Goal: Information Seeking & Learning: Find contact information

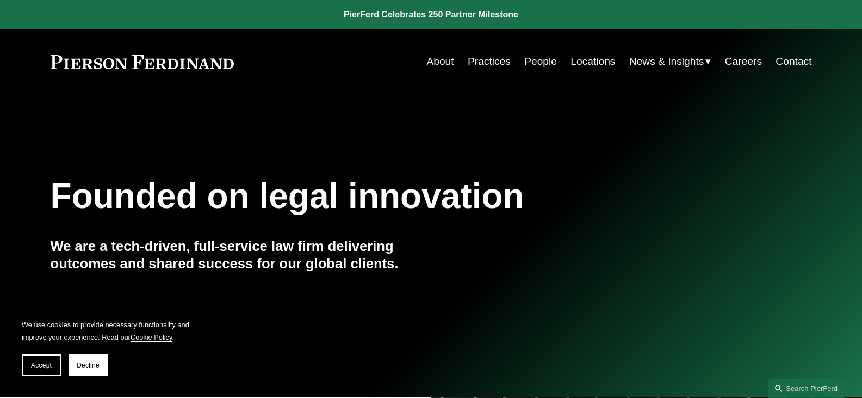
click at [595, 61] on link "Locations" at bounding box center [593, 61] width 45 height 21
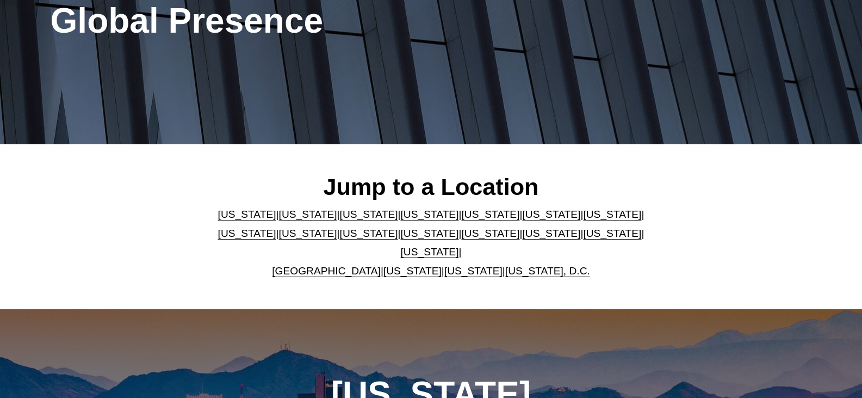
scroll to position [163, 0]
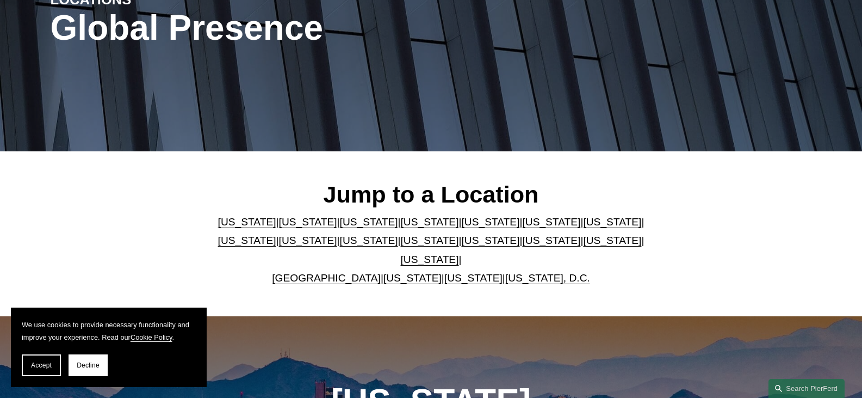
click at [234, 226] on link "[US_STATE]" at bounding box center [247, 221] width 58 height 11
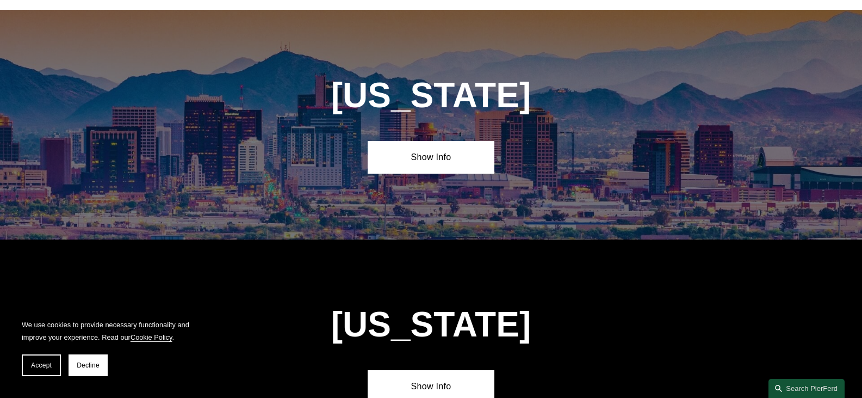
scroll to position [471, 0]
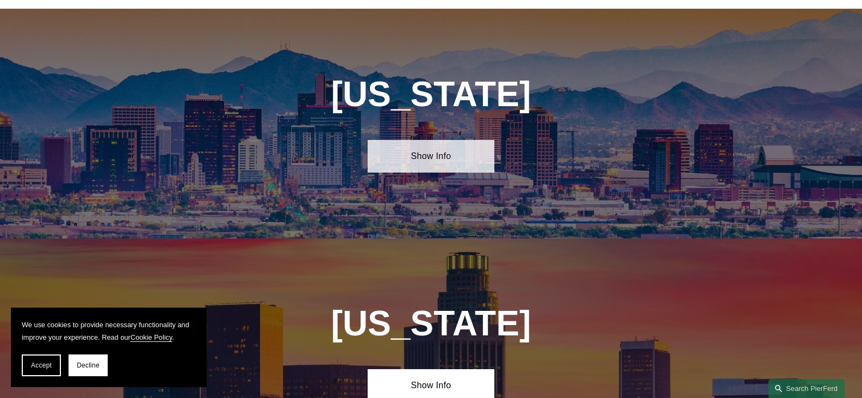
click at [446, 151] on link "Show Info" at bounding box center [431, 156] width 127 height 33
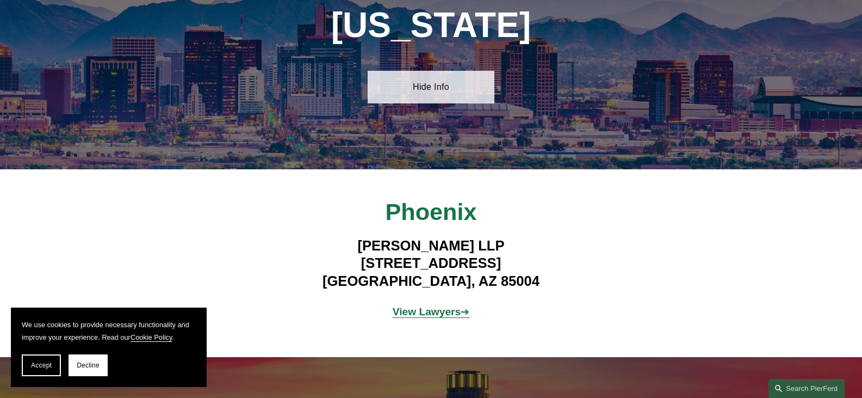
scroll to position [688, 0]
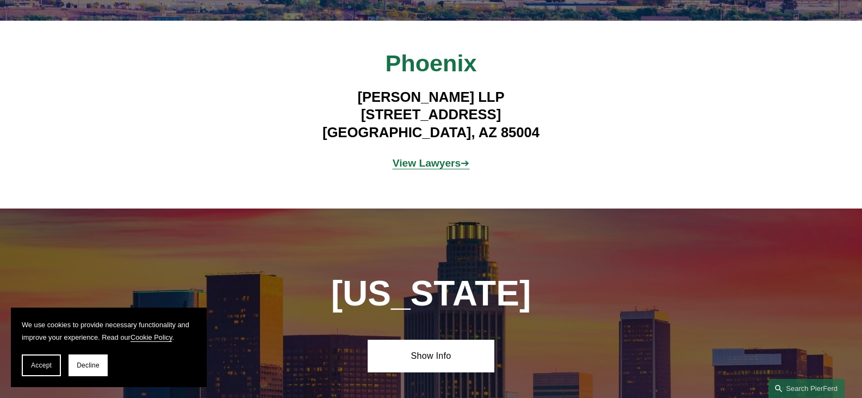
click at [391, 90] on h4 "Pierson Ferdinand LLP 2 North Central Ave, Suite 1800 Phoenix, AZ 85004" at bounding box center [431, 114] width 317 height 53
click at [422, 89] on h4 "Pierson Ferdinand LLP 2 North Central Ave, Suite 1800 Phoenix, AZ 85004" at bounding box center [431, 114] width 317 height 53
copy h4 "Pierson Ferdinand"
click at [500, 89] on h4 "Pierson Ferdinand LLP 2 North Central Ave, Suite 1800 Phoenix, AZ 85004" at bounding box center [431, 114] width 317 height 53
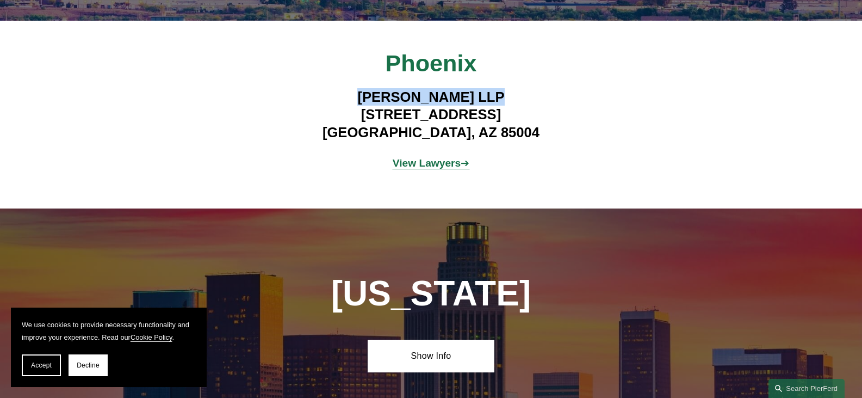
copy h4 "Pierson Ferdinand LLP"
click at [446, 157] on strong "View Lawyers" at bounding box center [427, 162] width 69 height 11
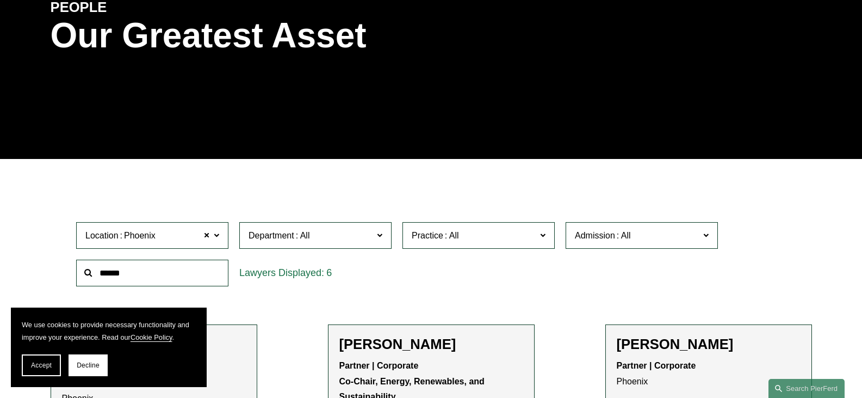
scroll to position [218, 0]
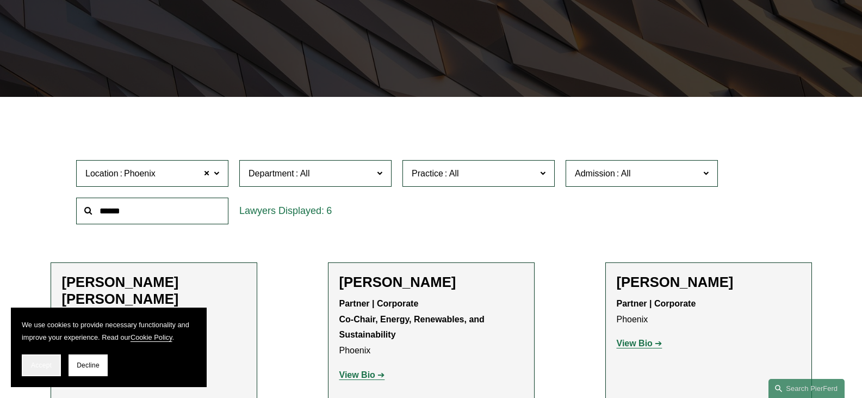
click at [49, 367] on span "Accept" at bounding box center [41, 365] width 21 height 8
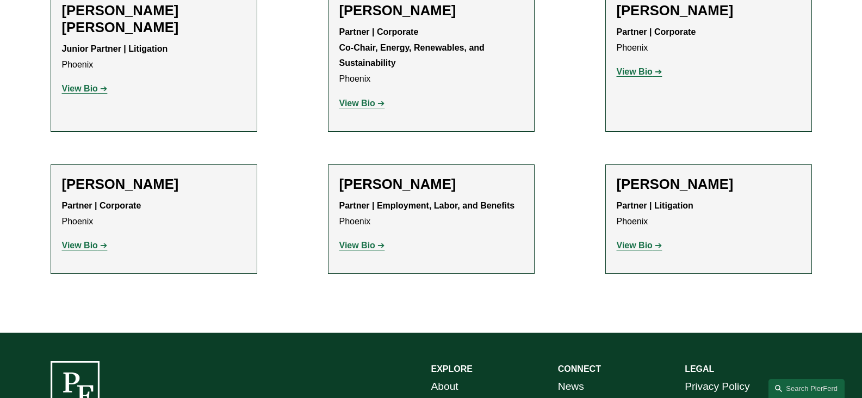
scroll to position [490, 0]
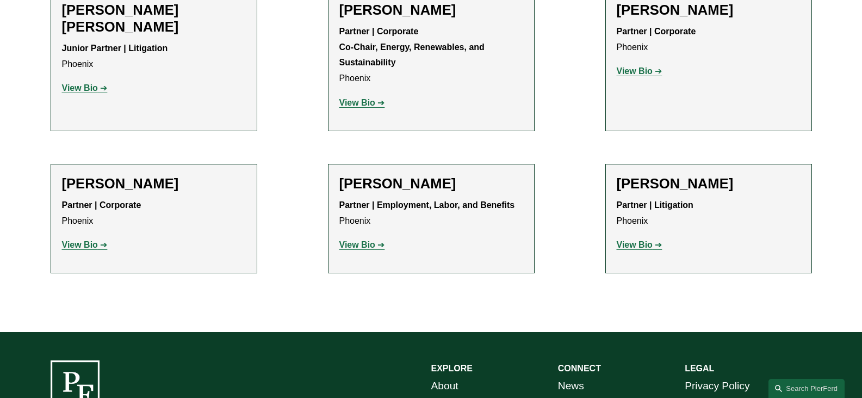
click at [639, 248] on strong "View Bio" at bounding box center [635, 244] width 36 height 9
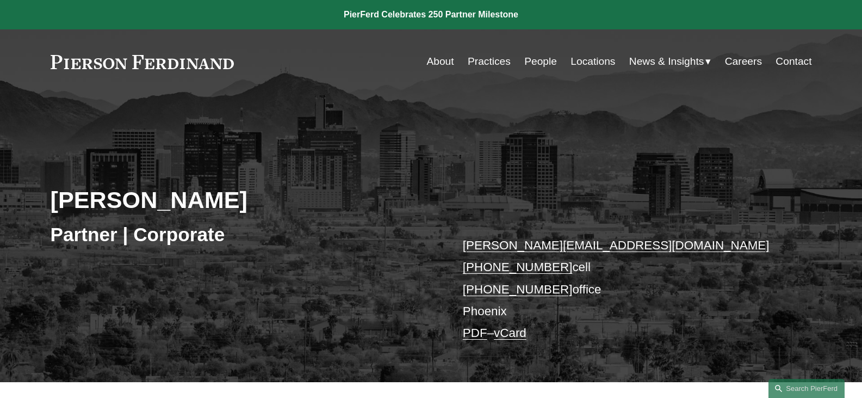
click at [84, 199] on h2 "[PERSON_NAME]" at bounding box center [241, 199] width 381 height 28
copy h2 "[PERSON_NAME]"
click at [84, 199] on h2 "[PERSON_NAME]" at bounding box center [241, 199] width 381 height 28
click at [199, 185] on h2 "[PERSON_NAME]" at bounding box center [241, 199] width 381 height 28
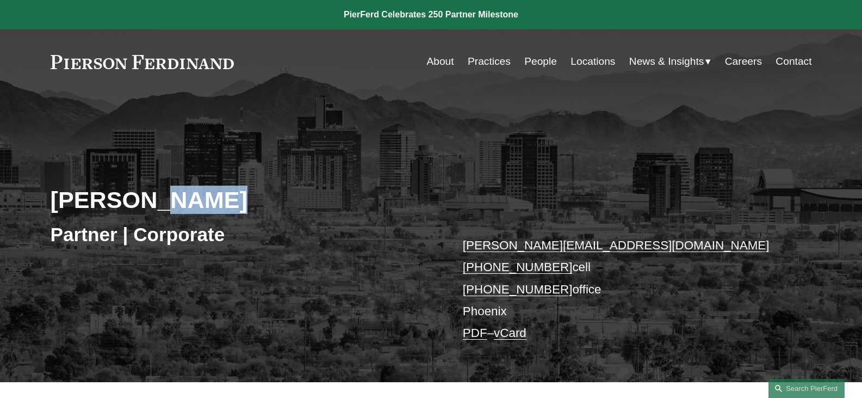
copy h2 "Fudge"
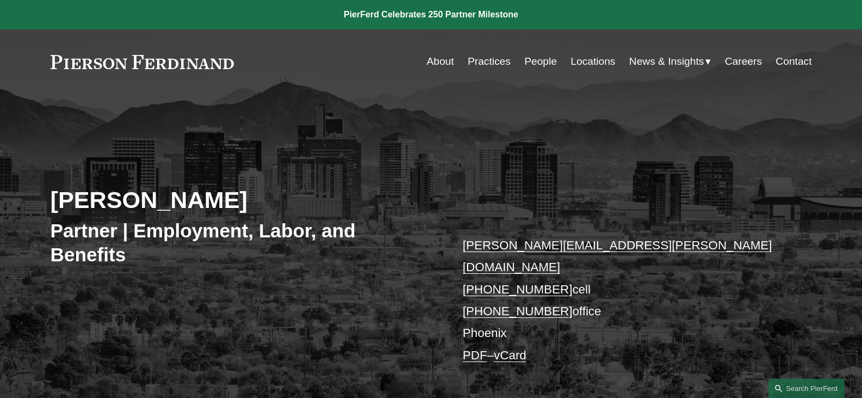
click at [85, 203] on h2 "Alejandro Pérez" at bounding box center [241, 199] width 381 height 28
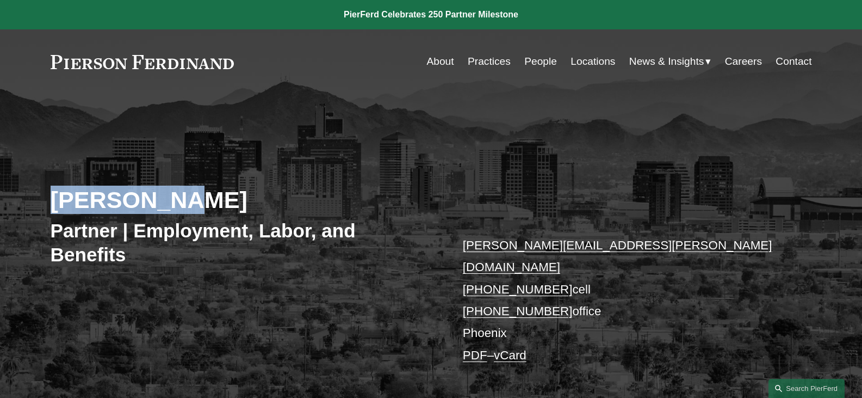
copy h2 "Alejandro"
click at [85, 203] on h2 "Alejandro Pérez" at bounding box center [241, 199] width 381 height 28
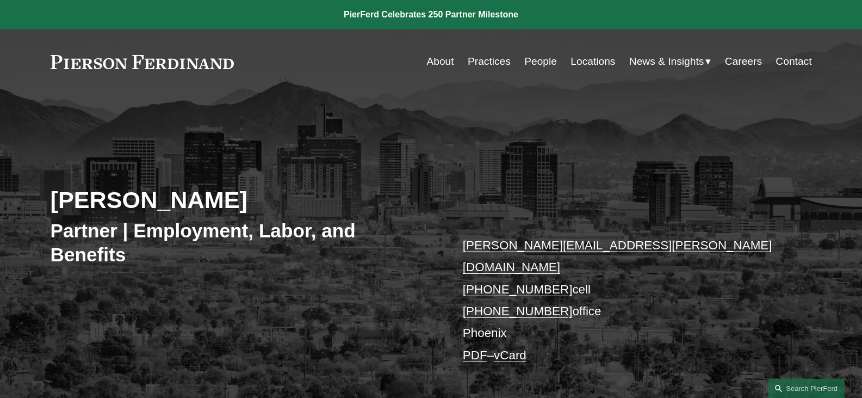
click at [203, 201] on h2 "Alejandro Pérez" at bounding box center [241, 199] width 381 height 28
copy h2 "Pérez"
click at [203, 201] on h2 "Alejandro Pérez" at bounding box center [241, 199] width 381 height 28
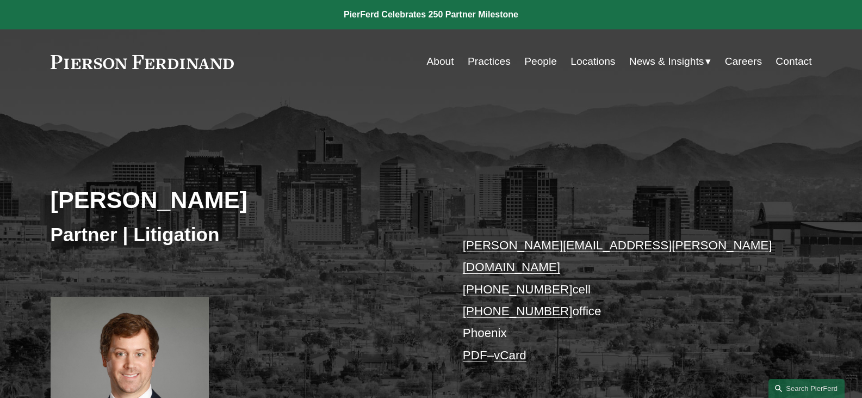
click at [92, 203] on h2 "[PERSON_NAME]" at bounding box center [241, 199] width 381 height 28
copy h2 "[PERSON_NAME]"
click at [259, 199] on h2 "[PERSON_NAME]" at bounding box center [241, 199] width 381 height 28
copy h2 "[PERSON_NAME]"
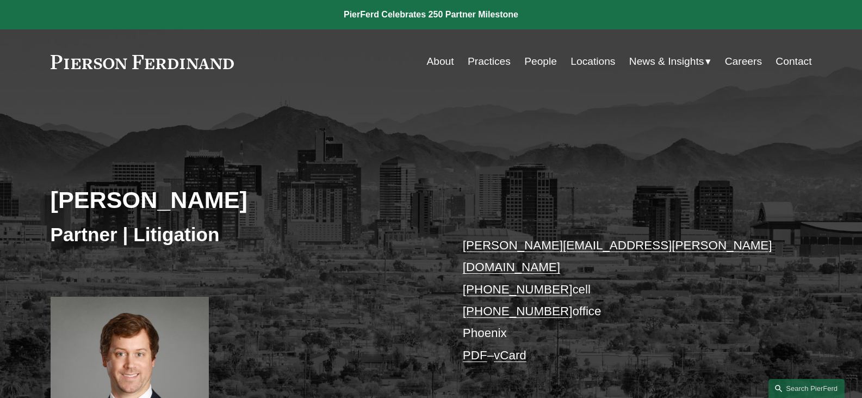
click at [259, 199] on h2 "[PERSON_NAME]" at bounding box center [241, 199] width 381 height 28
